Goal: Find specific page/section: Find specific page/section

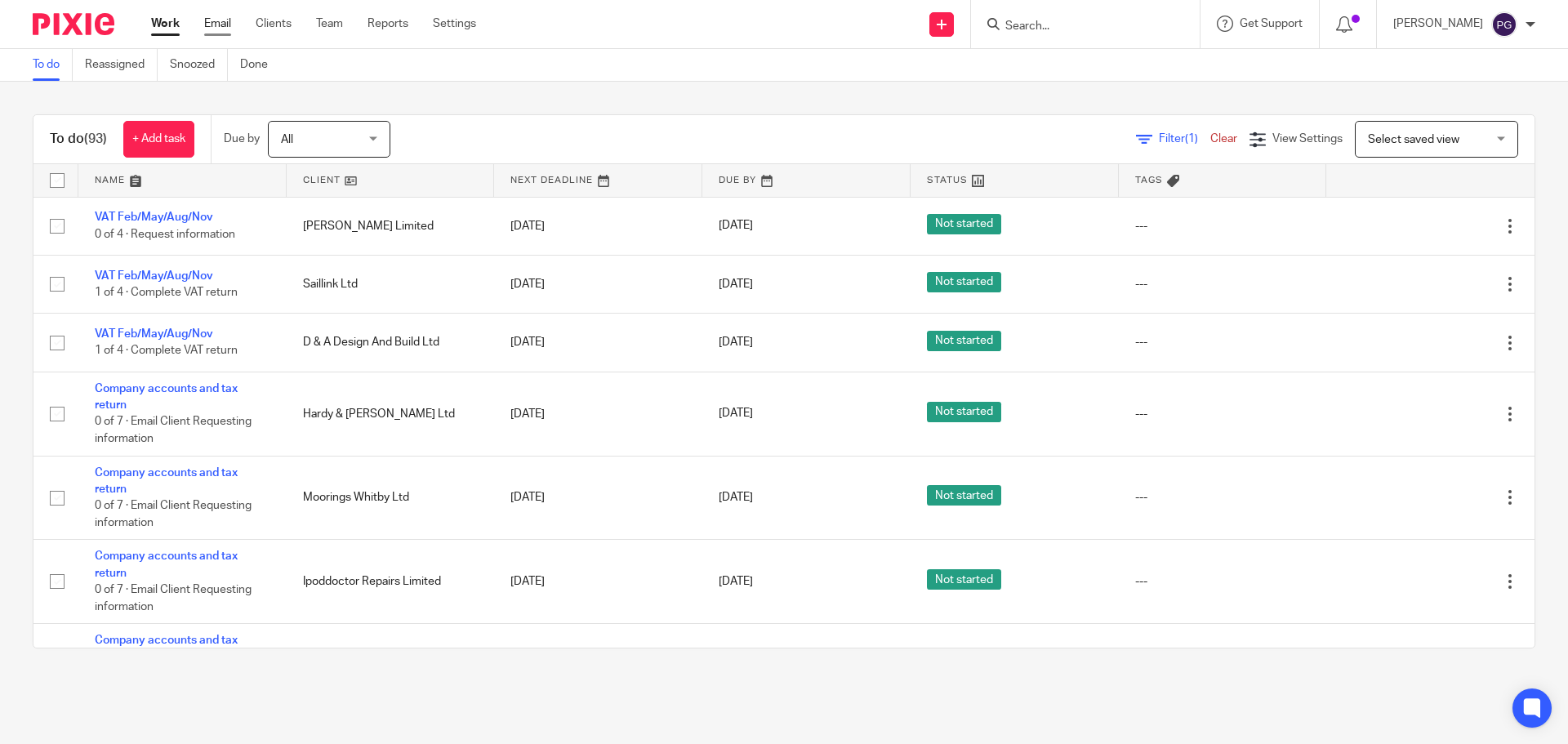
click at [214, 28] on link "Email" at bounding box center [218, 24] width 27 height 16
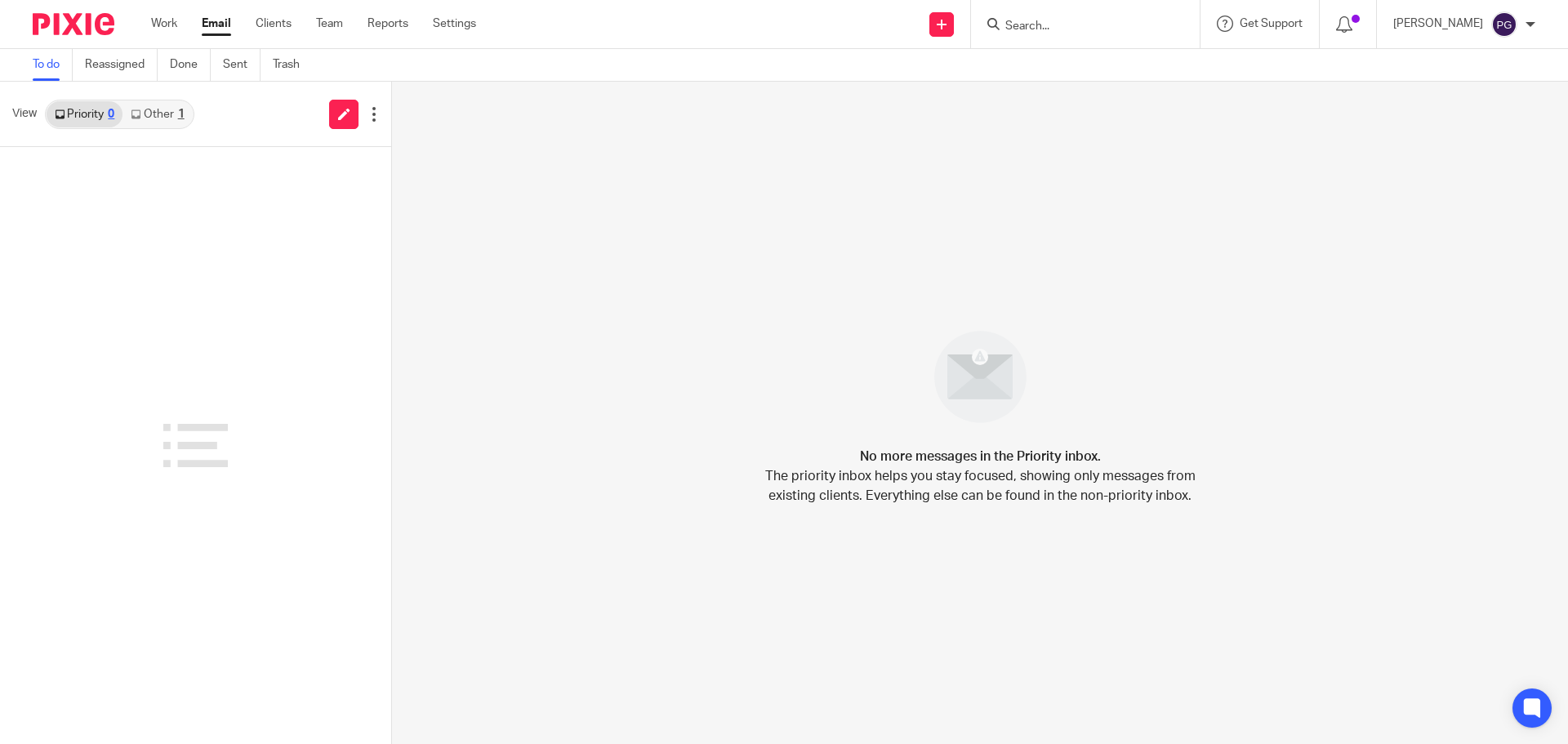
click at [143, 109] on link "Other 1" at bounding box center [157, 114] width 69 height 26
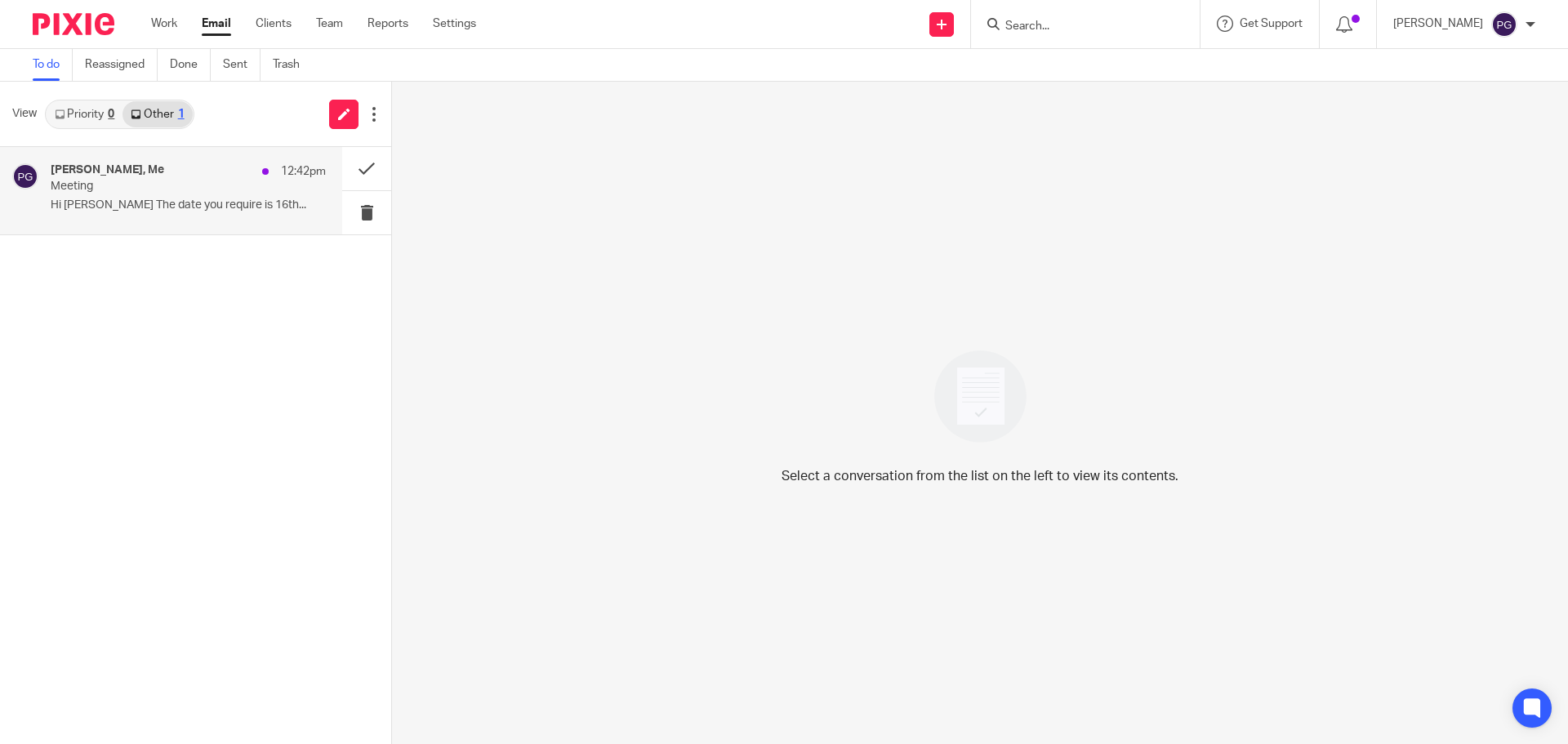
click at [139, 205] on p "Hi Philip The date you require is 16th..." at bounding box center [187, 204] width 275 height 14
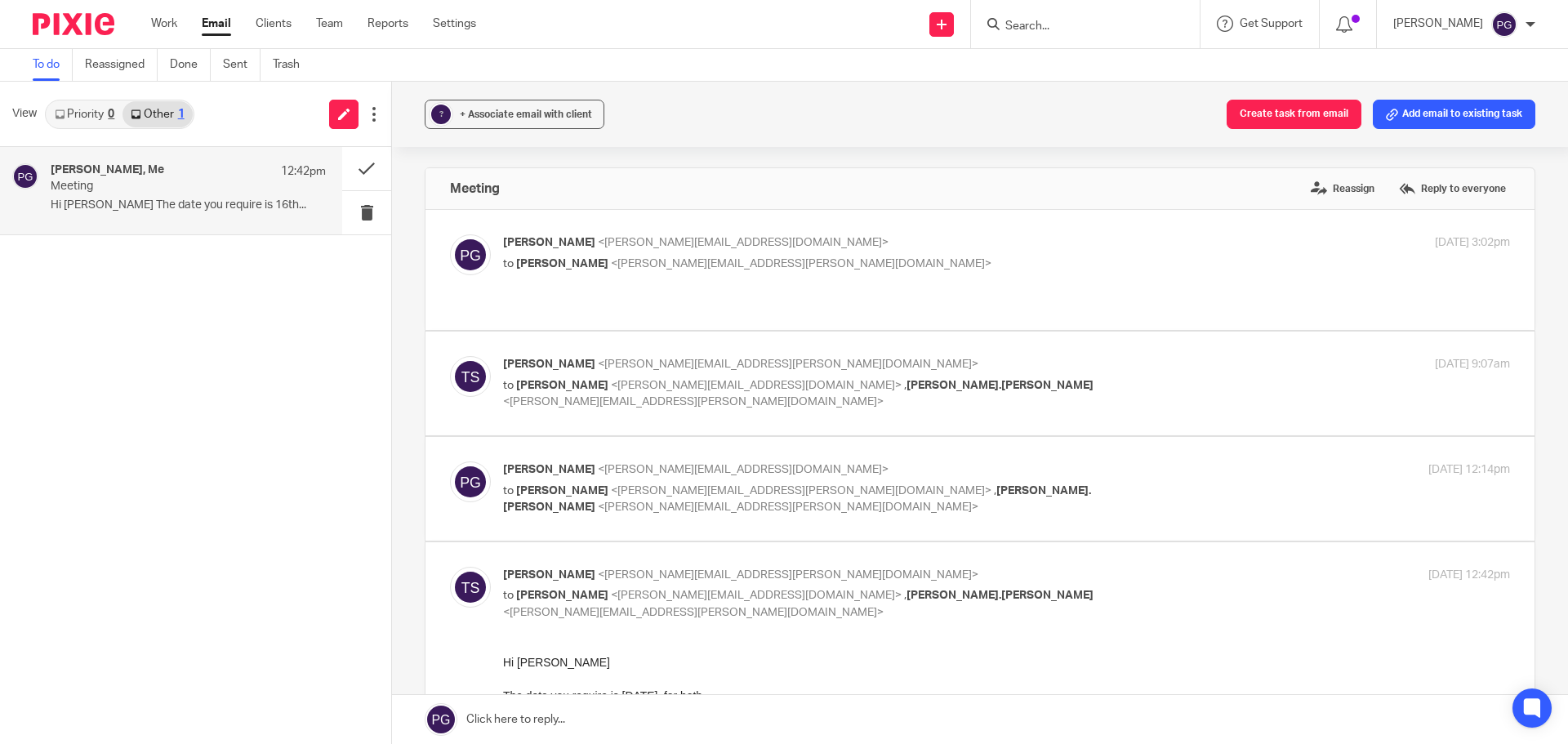
click at [89, 129] on div "View Priority 0 Other 1" at bounding box center [195, 114] width 391 height 66
click at [89, 124] on link "Priority 0" at bounding box center [84, 114] width 76 height 26
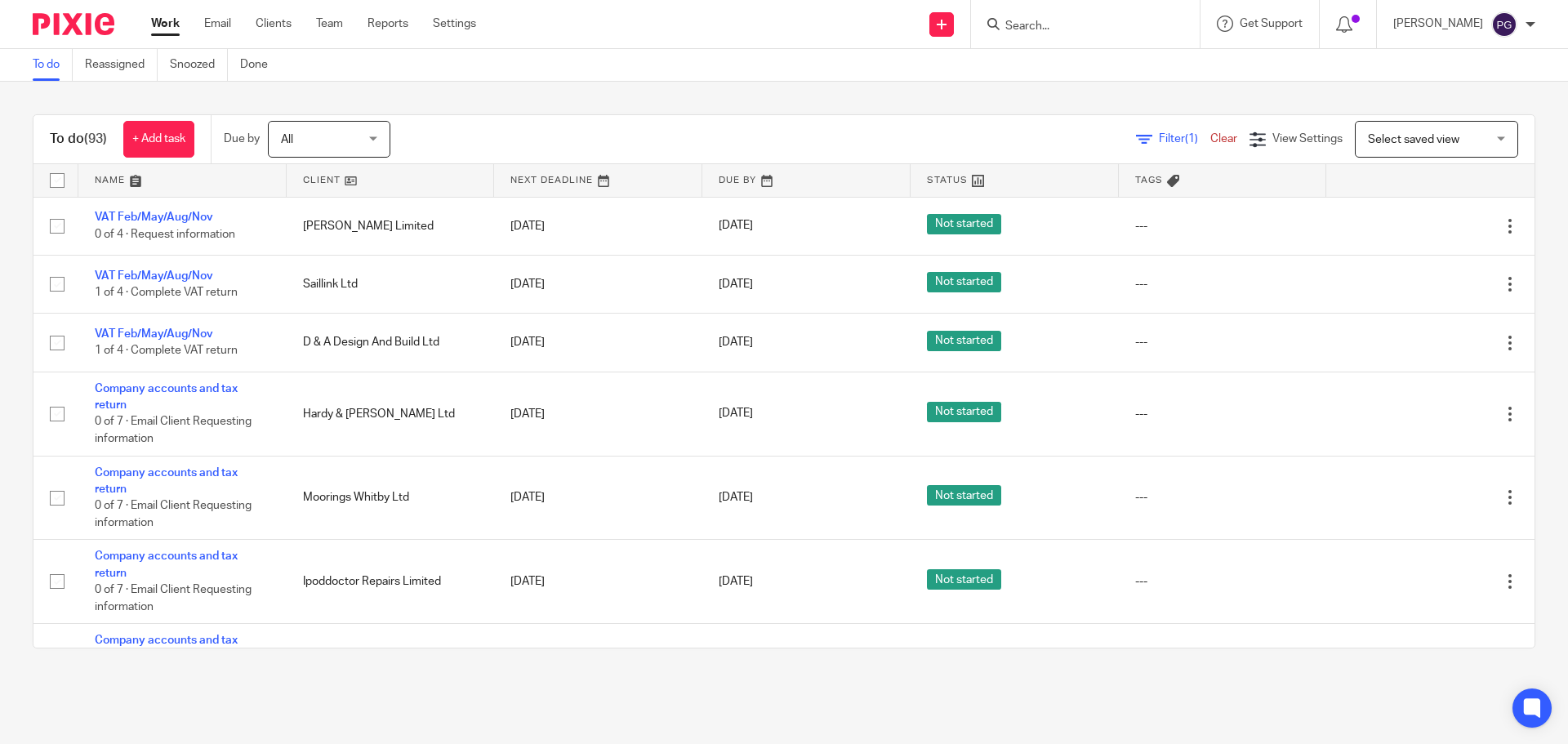
click at [1068, 16] on form at bounding box center [1090, 24] width 174 height 20
click at [1068, 19] on input "Search" at bounding box center [1077, 26] width 147 height 15
type input "paul ta"
click at [1136, 62] on link at bounding box center [1147, 69] width 294 height 37
